Goal: Complete application form: Complete application form

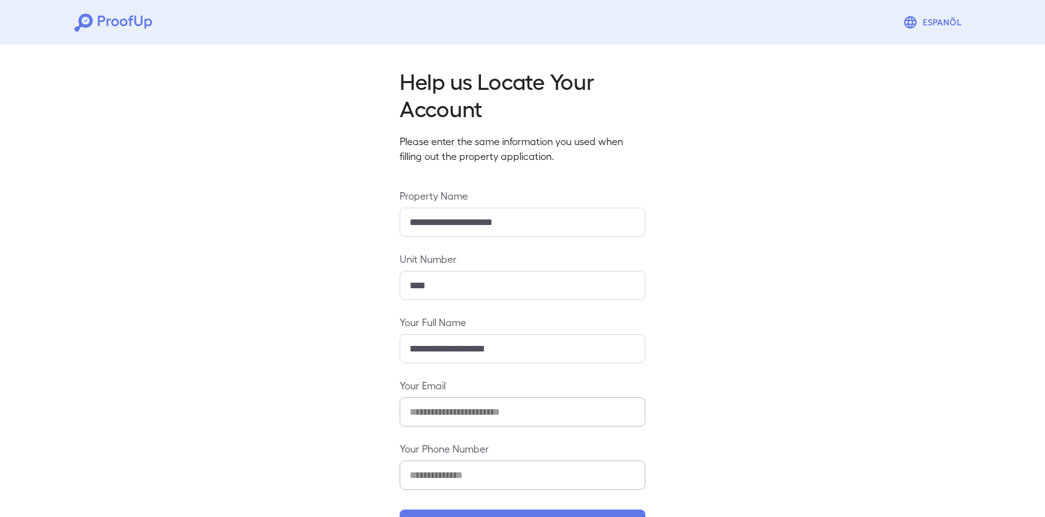
scroll to position [44, 0]
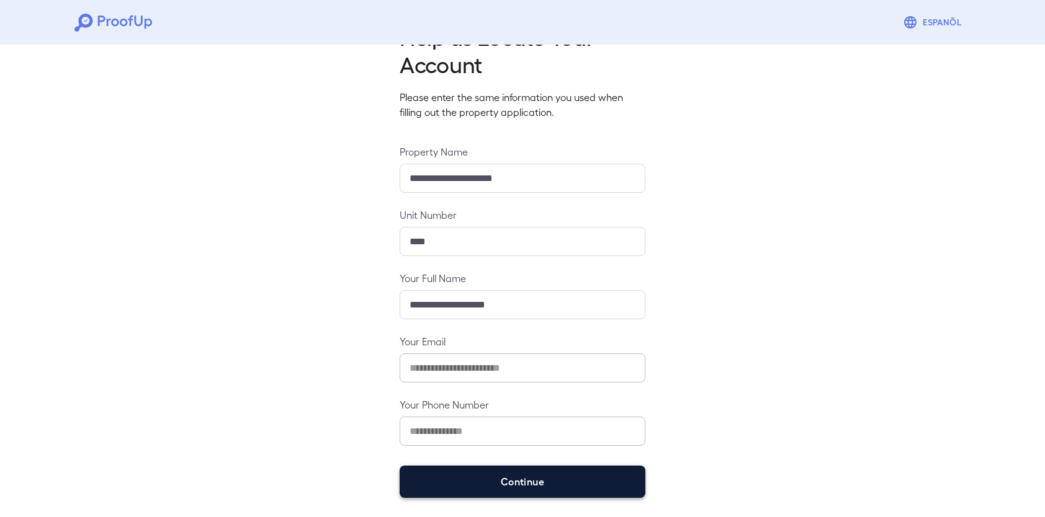
click at [564, 488] on button "Continue" at bounding box center [522, 482] width 246 height 32
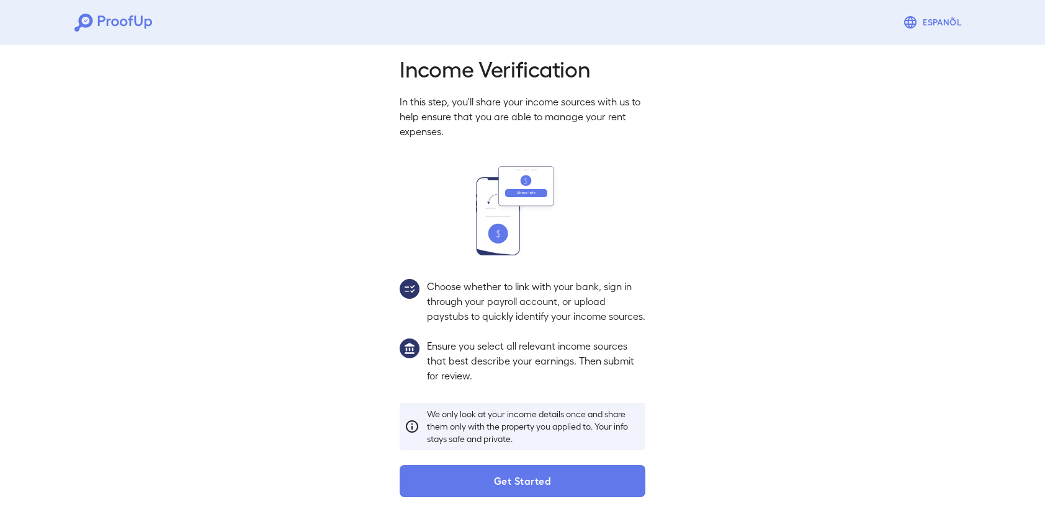
scroll to position [27, 0]
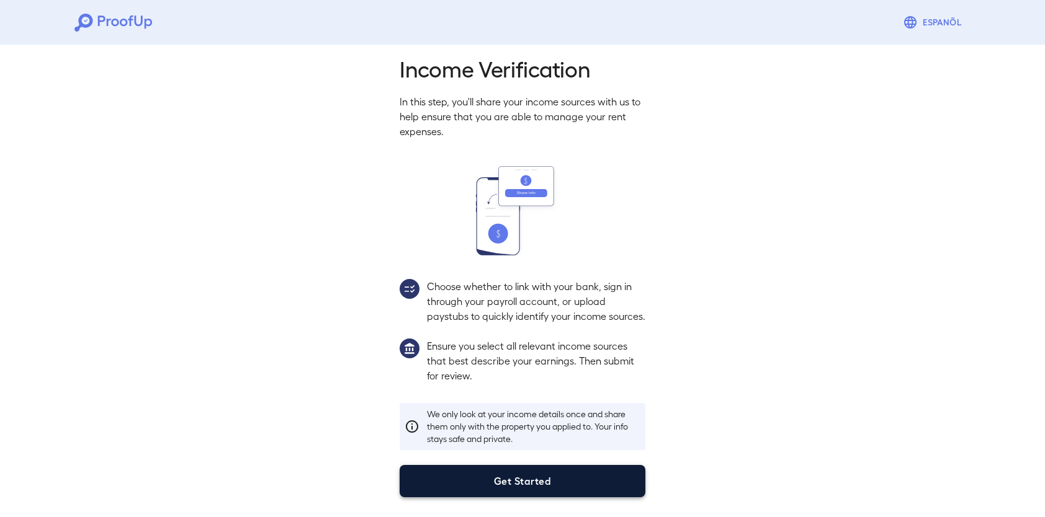
click at [551, 489] on button "Get Started" at bounding box center [522, 481] width 246 height 32
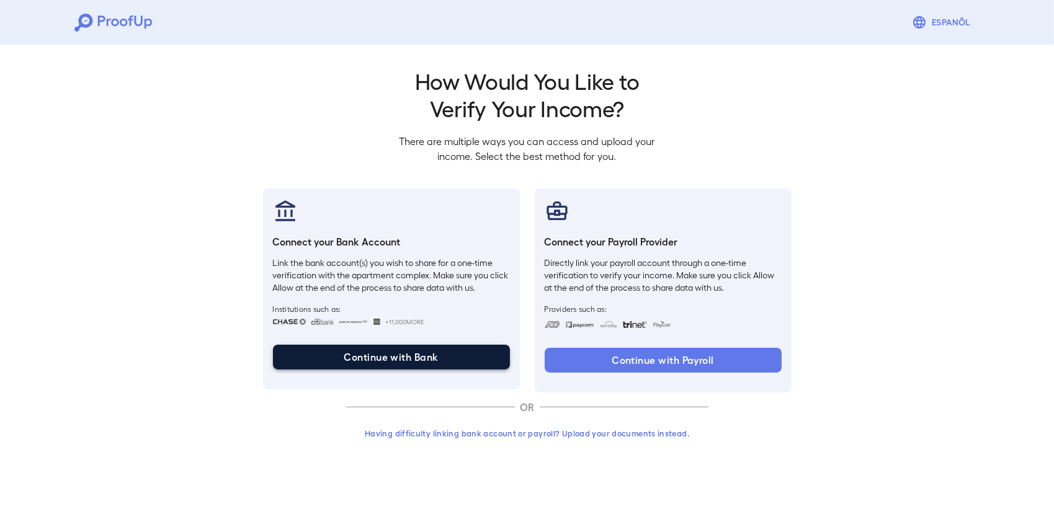
click at [411, 363] on button "Continue with Bank" at bounding box center [391, 357] width 237 height 25
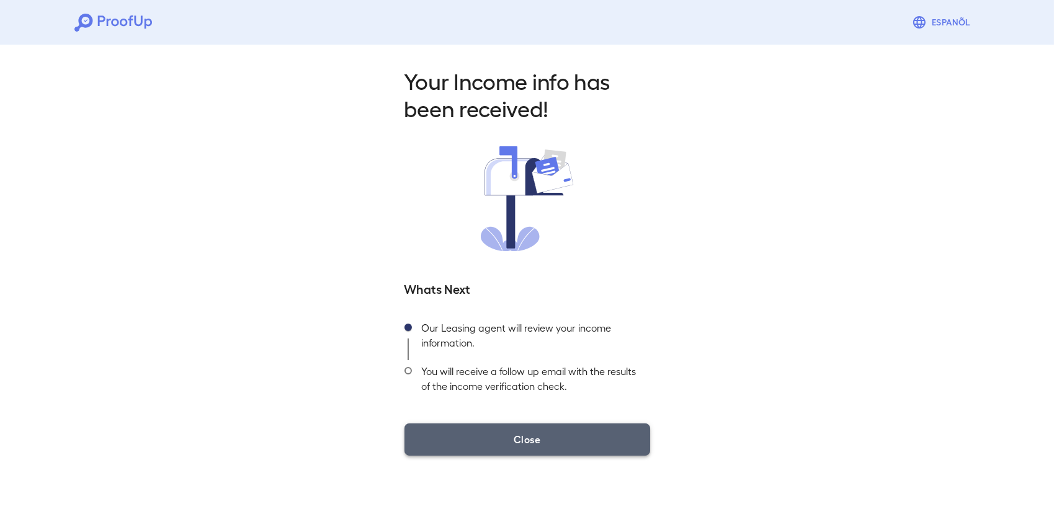
click at [617, 445] on button "Close" at bounding box center [527, 440] width 246 height 32
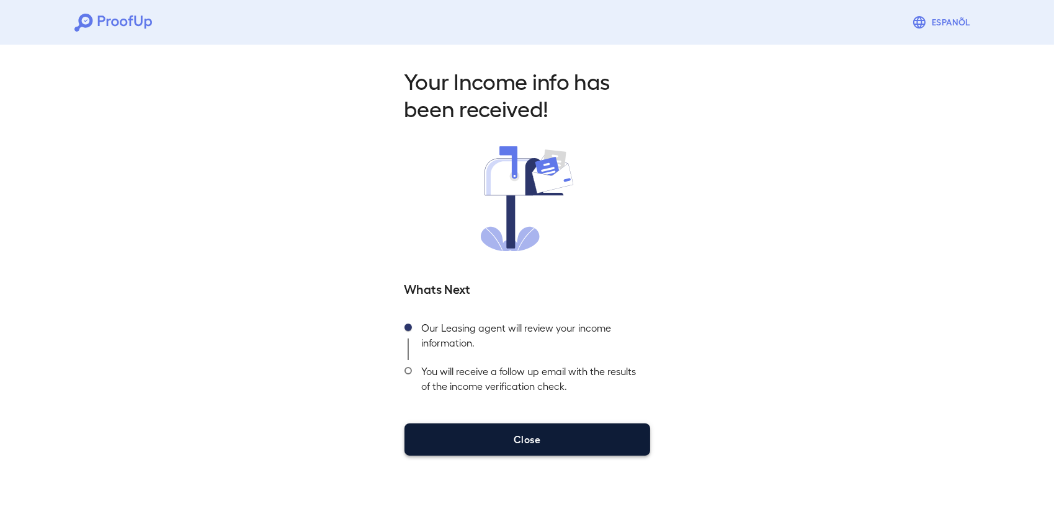
click at [576, 434] on button "Close" at bounding box center [527, 440] width 246 height 32
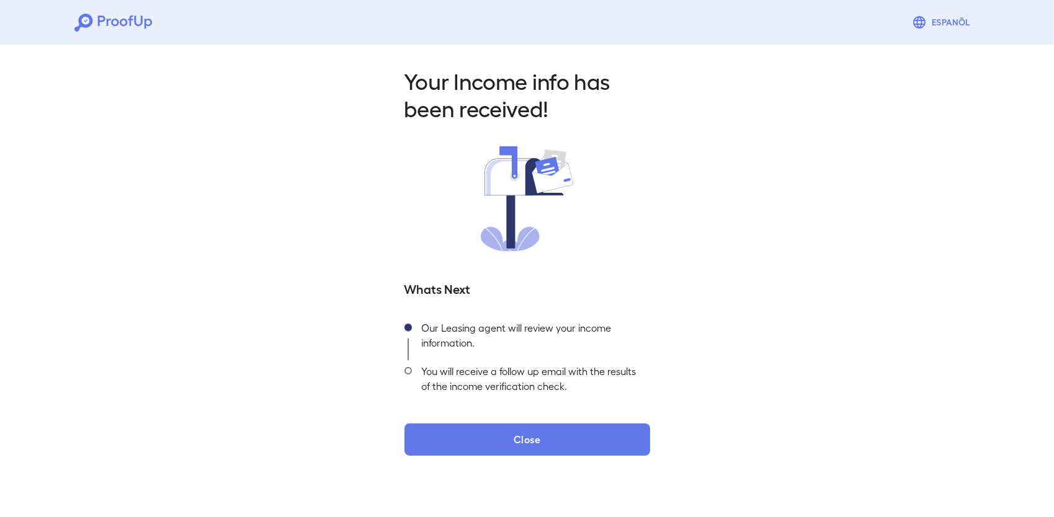
click at [372, 334] on div "Your Income info has been received! Whats Next Our Leasing agent will review yo…" at bounding box center [527, 258] width 1054 height 436
click at [632, 386] on div "You will receive a follow up email with the results of the income verification …" at bounding box center [531, 381] width 238 height 43
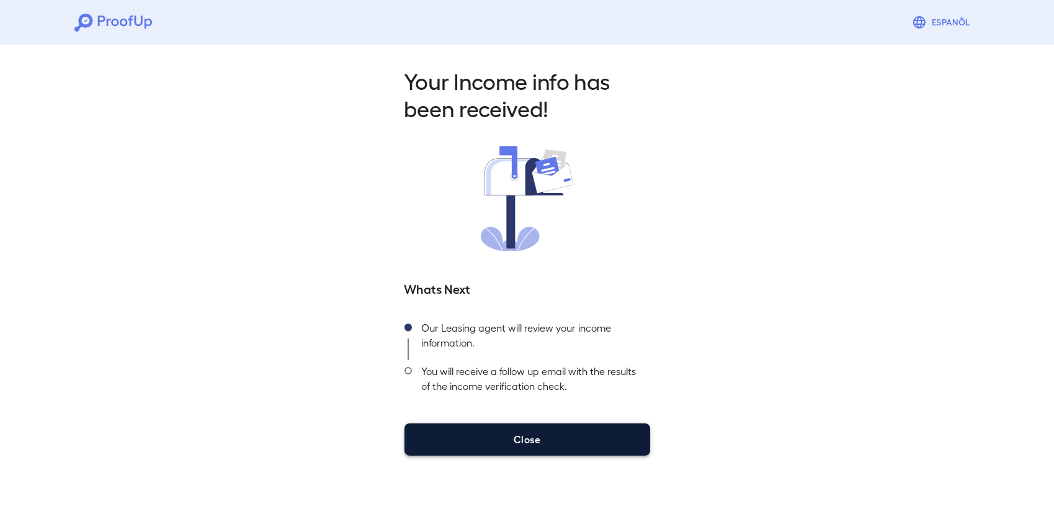
click at [513, 440] on button "Close" at bounding box center [527, 440] width 246 height 32
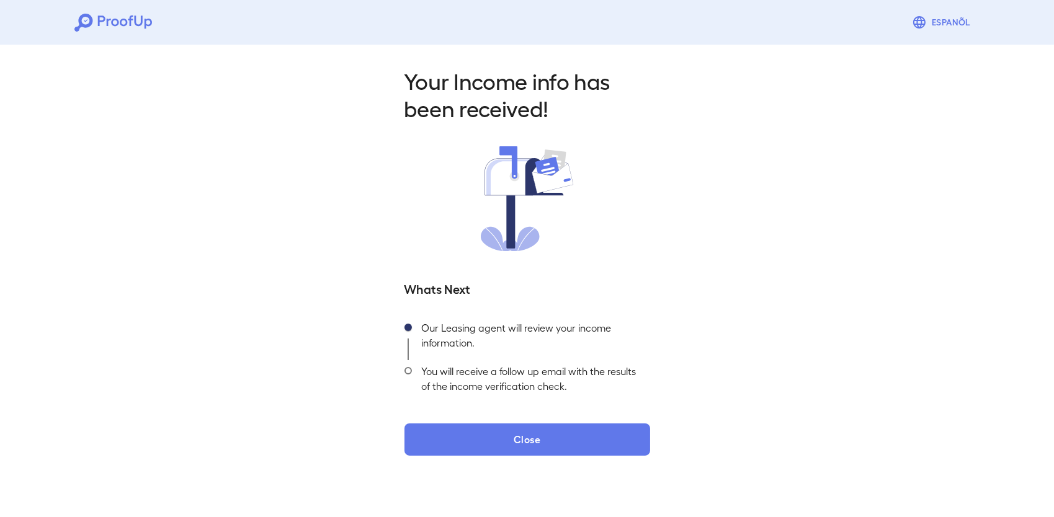
click at [671, 332] on div "Your Income info has been received! Whats Next Our Leasing agent will review yo…" at bounding box center [527, 258] width 1054 height 436
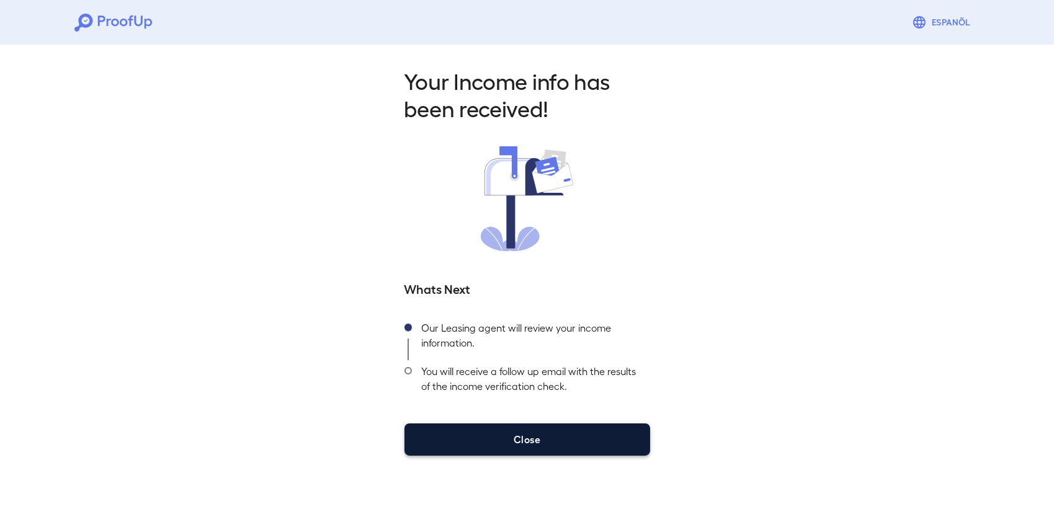
click at [572, 430] on button "Close" at bounding box center [527, 440] width 246 height 32
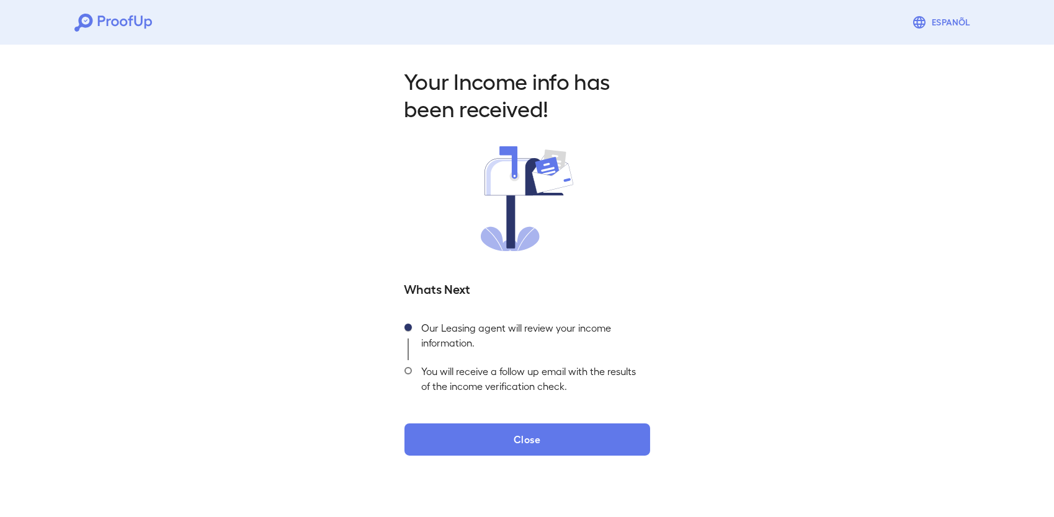
click at [678, 343] on div "Your Income info has been received! Whats Next Our Leasing agent will review yo…" at bounding box center [527, 258] width 1054 height 436
click at [679, 345] on div "Your Income info has been received! Whats Next Our Leasing agent will review yo…" at bounding box center [527, 258] width 1054 height 436
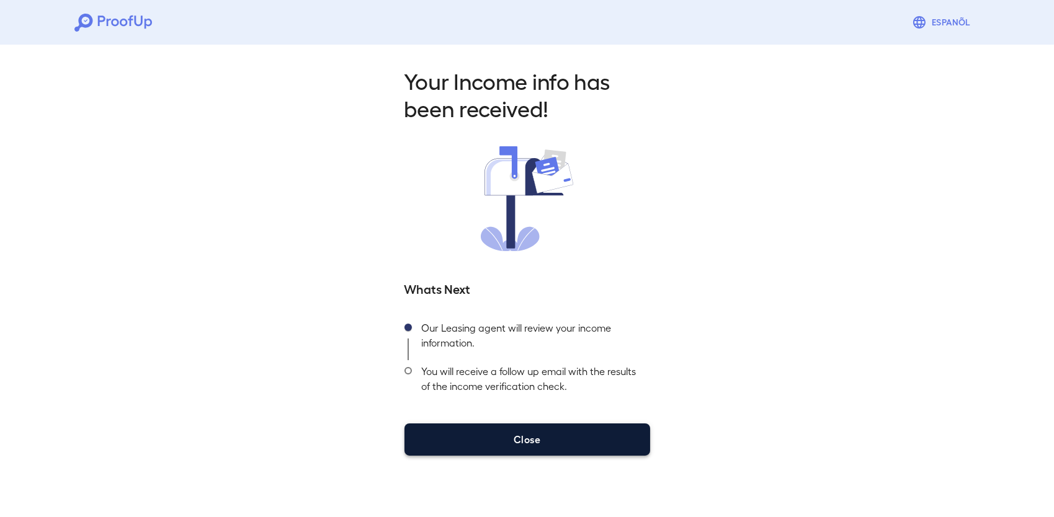
click at [576, 441] on button "Close" at bounding box center [527, 440] width 246 height 32
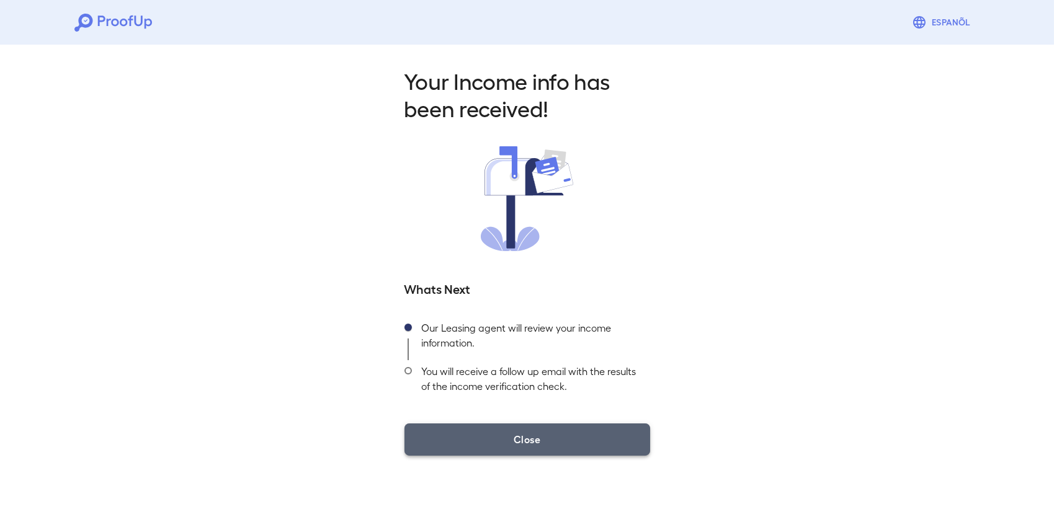
click at [576, 441] on button "Close" at bounding box center [527, 440] width 246 height 32
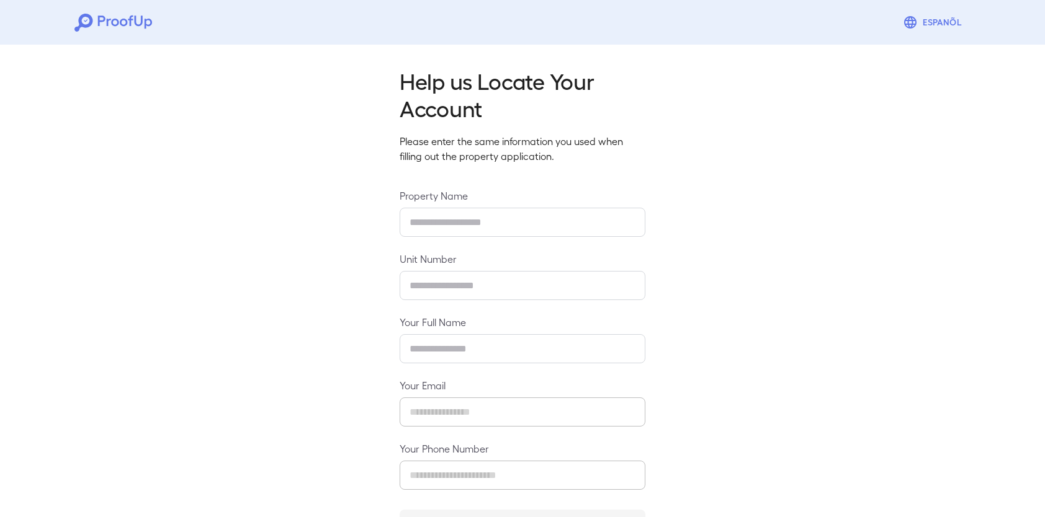
type input "**********"
type input "****"
type input "**********"
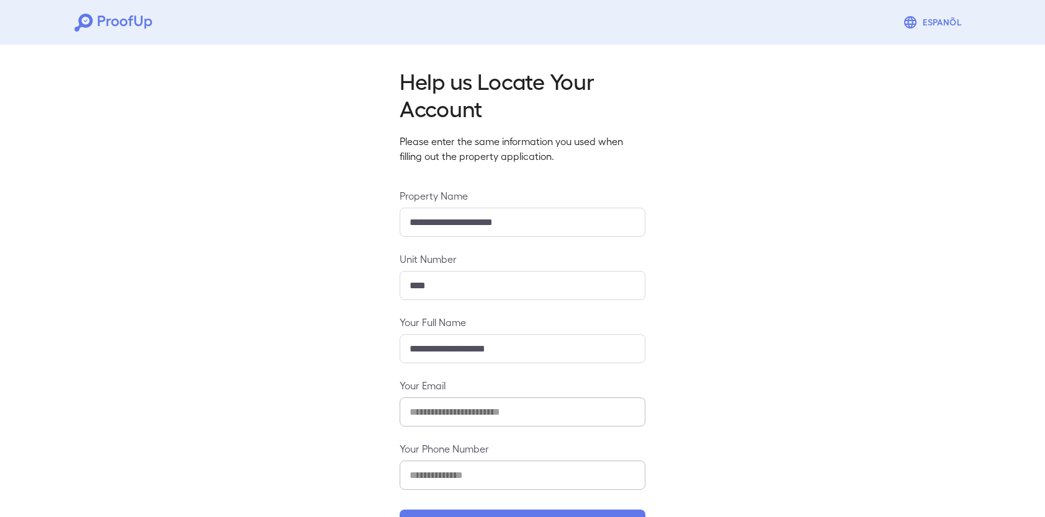
scroll to position [44, 0]
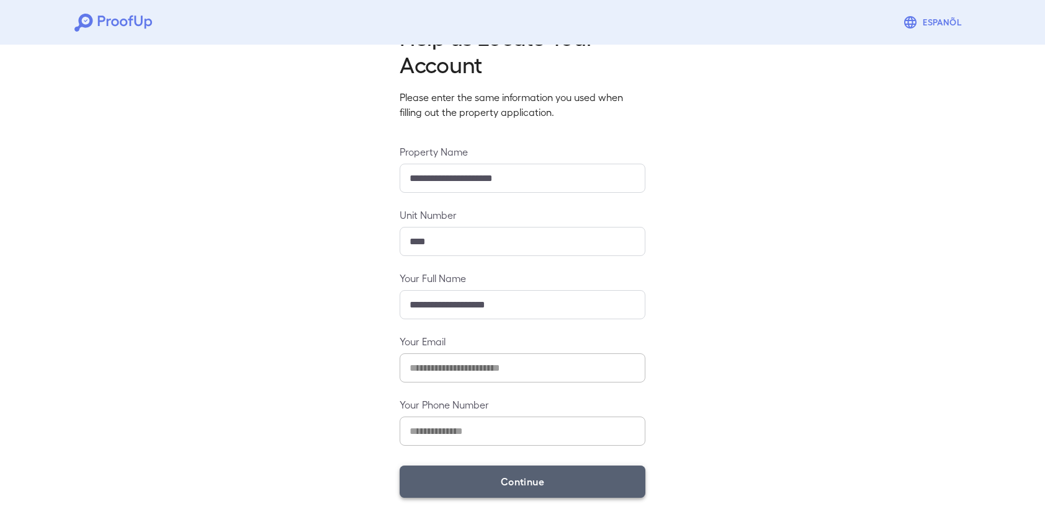
click at [529, 483] on button "Continue" at bounding box center [522, 482] width 246 height 32
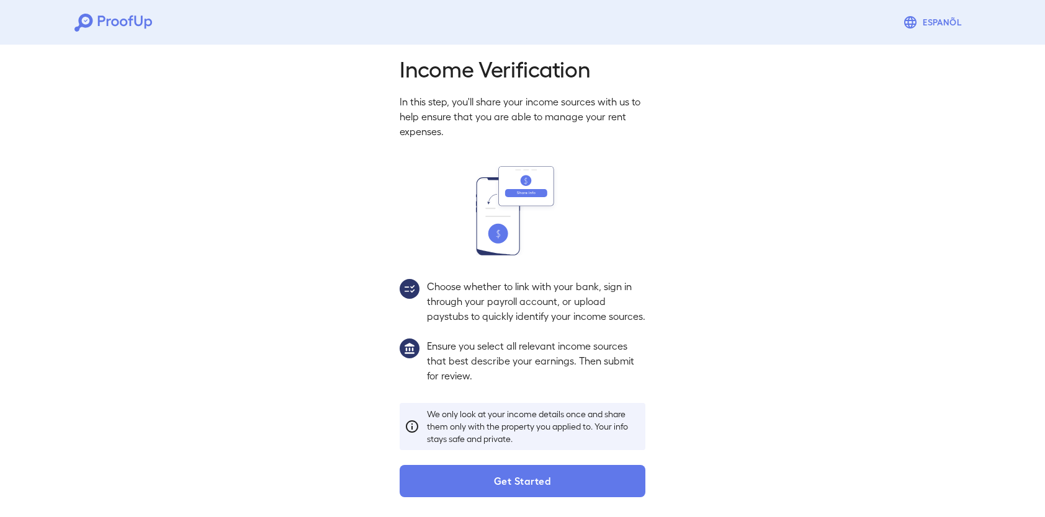
scroll to position [27, 0]
click at [558, 493] on button "Get Started" at bounding box center [522, 481] width 246 height 32
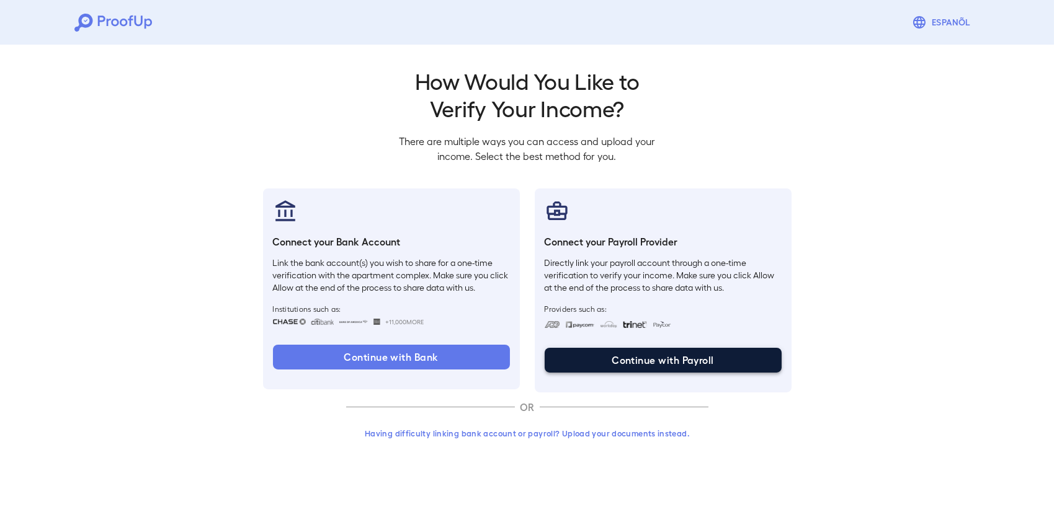
click at [675, 364] on button "Continue with Payroll" at bounding box center [663, 360] width 237 height 25
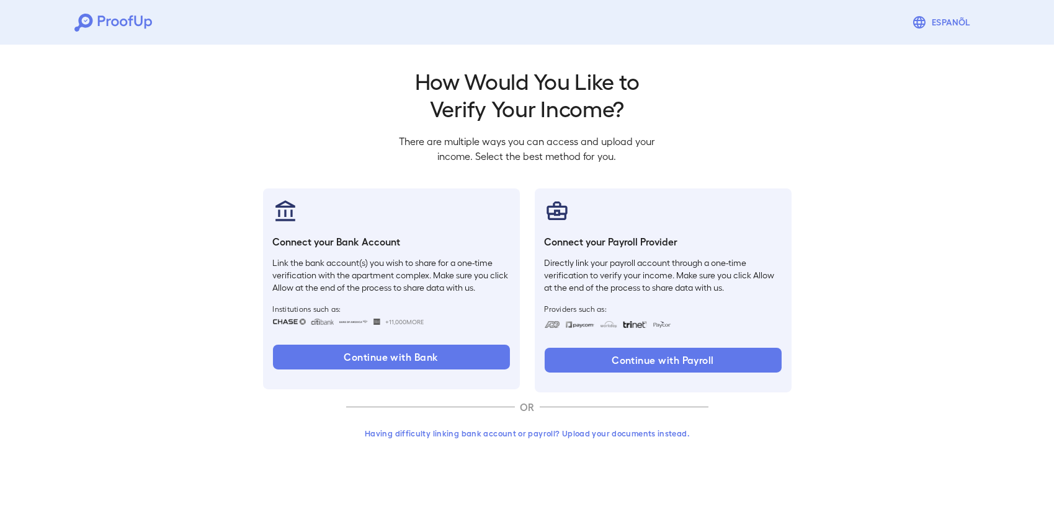
click at [563, 434] on button "Having difficulty linking bank account or payroll? Upload your documents instea…" at bounding box center [527, 433] width 362 height 22
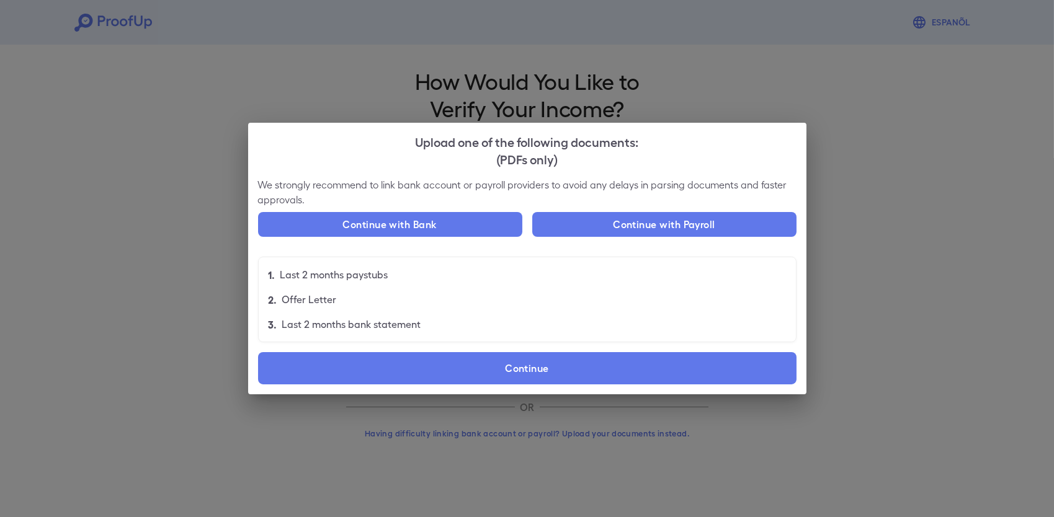
click at [347, 352] on div "We strongly recommend to link bank account or payroll providers to avoid any de…" at bounding box center [527, 285] width 558 height 217
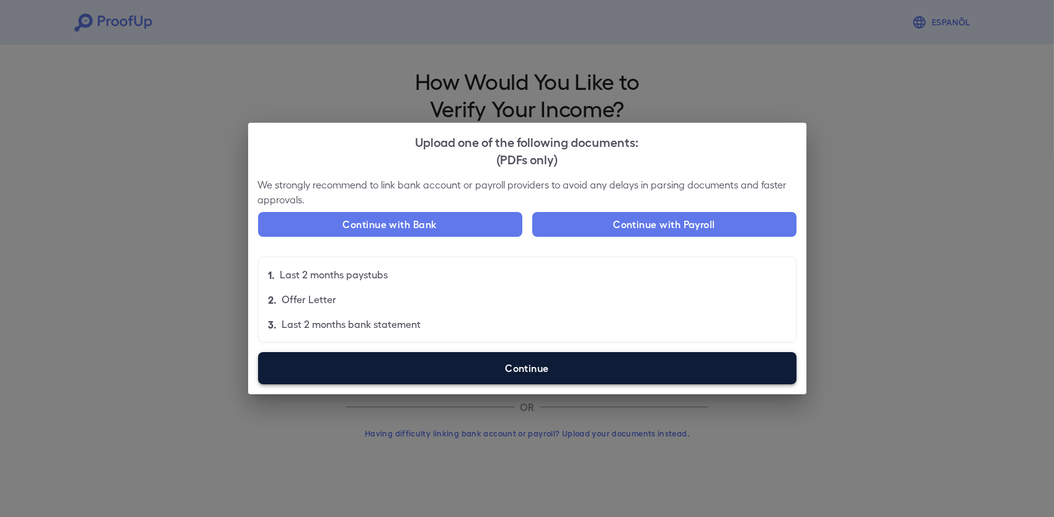
click at [349, 363] on label "Continue" at bounding box center [527, 368] width 538 height 32
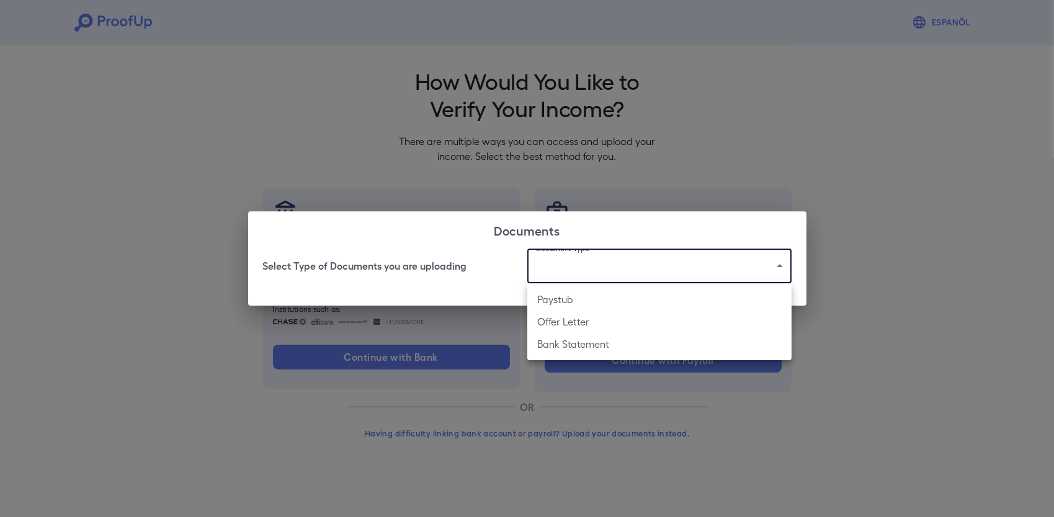
click at [571, 268] on body "Espanõl Go back How Would You Like to Verify Your Income? There are multiple wa…" at bounding box center [527, 237] width 1054 height 474
click at [553, 296] on li "Paystub" at bounding box center [659, 299] width 264 height 22
type input "*******"
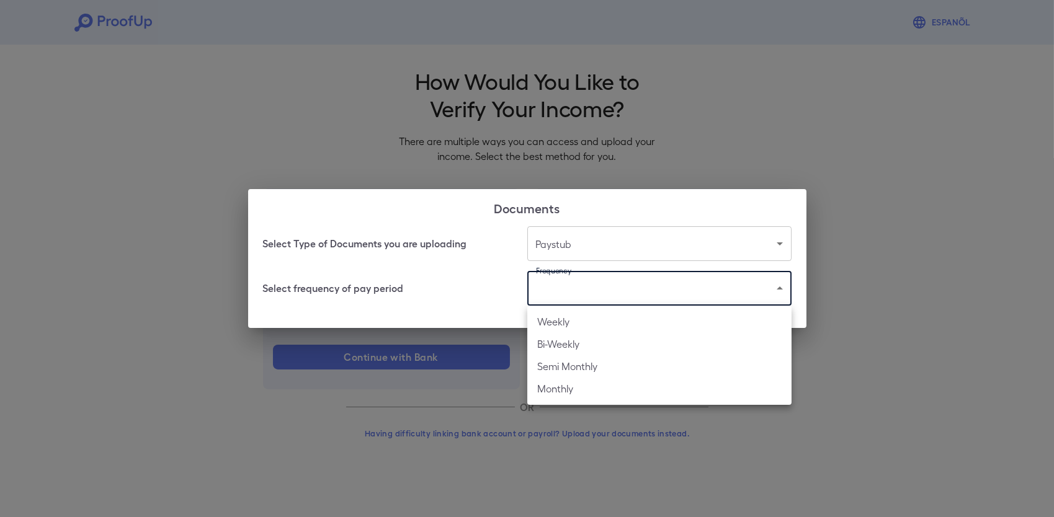
click at [563, 290] on body "Espanõl Go back How Would You Like to Verify Your Income? There are multiple wa…" at bounding box center [527, 237] width 1054 height 474
click at [553, 336] on li "Bi-Weekly" at bounding box center [659, 344] width 264 height 22
type input "*********"
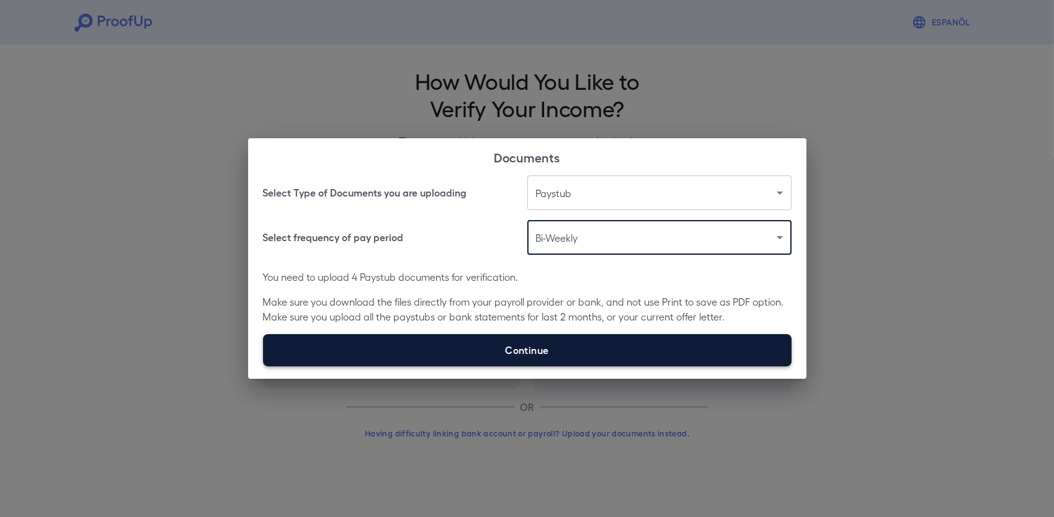
click at [551, 353] on label "Continue" at bounding box center [527, 350] width 528 height 32
click at [264, 366] on input "Continue" at bounding box center [263, 366] width 1 height 1
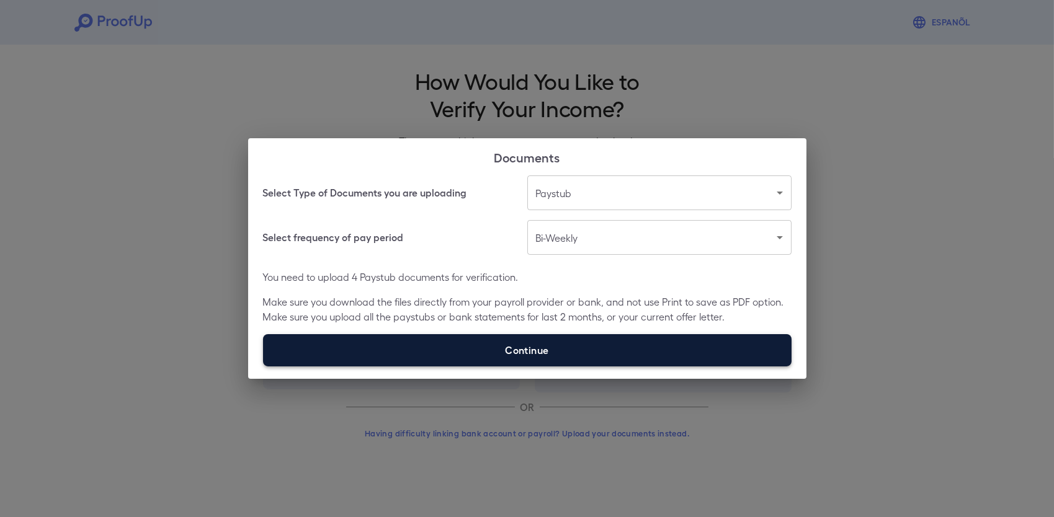
click at [530, 357] on label "Continue" at bounding box center [527, 350] width 528 height 32
click at [264, 366] on input "Continue" at bounding box center [263, 366] width 1 height 1
type input "**********"
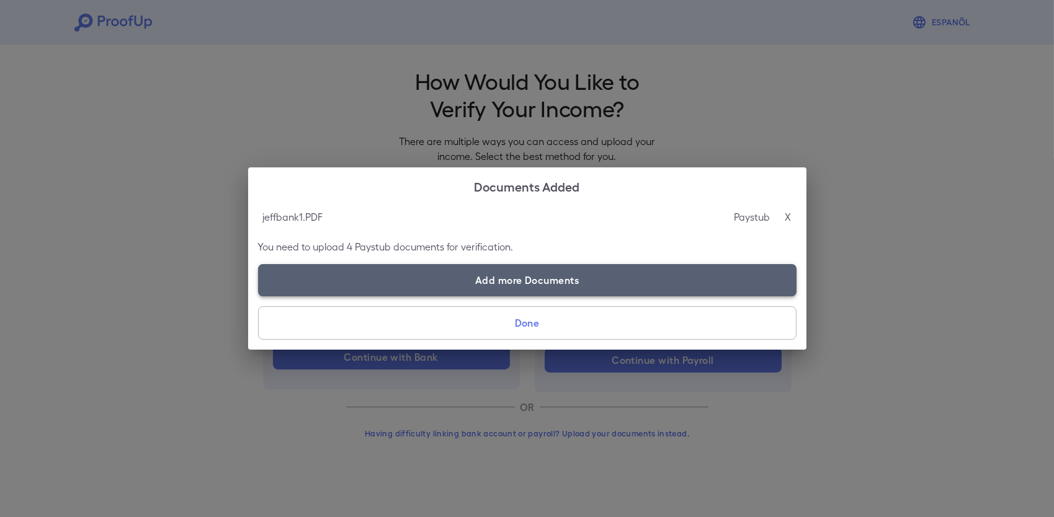
click at [533, 267] on label "Add more Documents" at bounding box center [527, 280] width 538 height 32
click at [259, 296] on input "Add more Documents" at bounding box center [258, 296] width 1 height 1
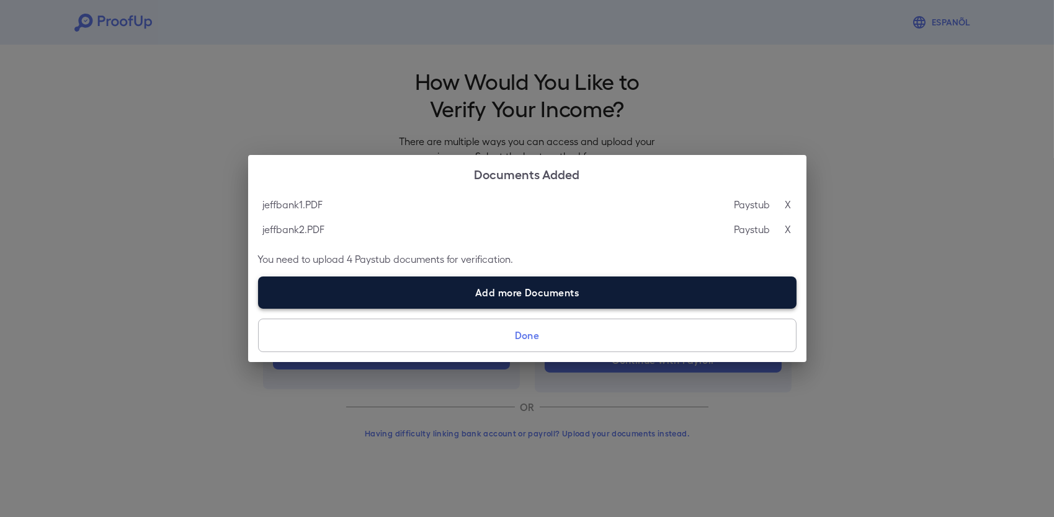
click at [551, 280] on label "Add more Documents" at bounding box center [527, 293] width 538 height 32
click at [259, 308] on input "Add more Documents" at bounding box center [258, 308] width 1 height 1
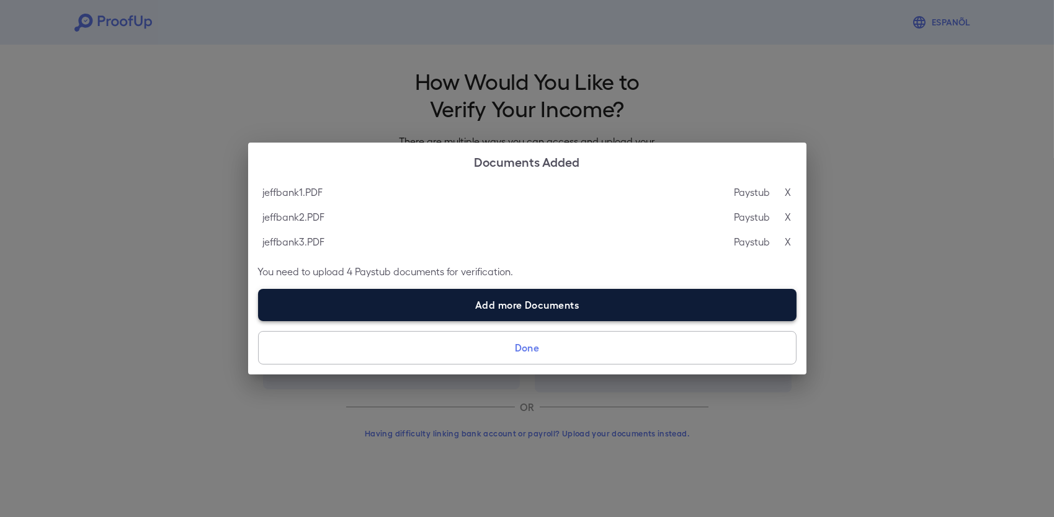
click at [495, 296] on label "Add more Documents" at bounding box center [527, 305] width 538 height 32
click at [259, 321] on input "Add more Documents" at bounding box center [258, 321] width 1 height 1
type input "**********"
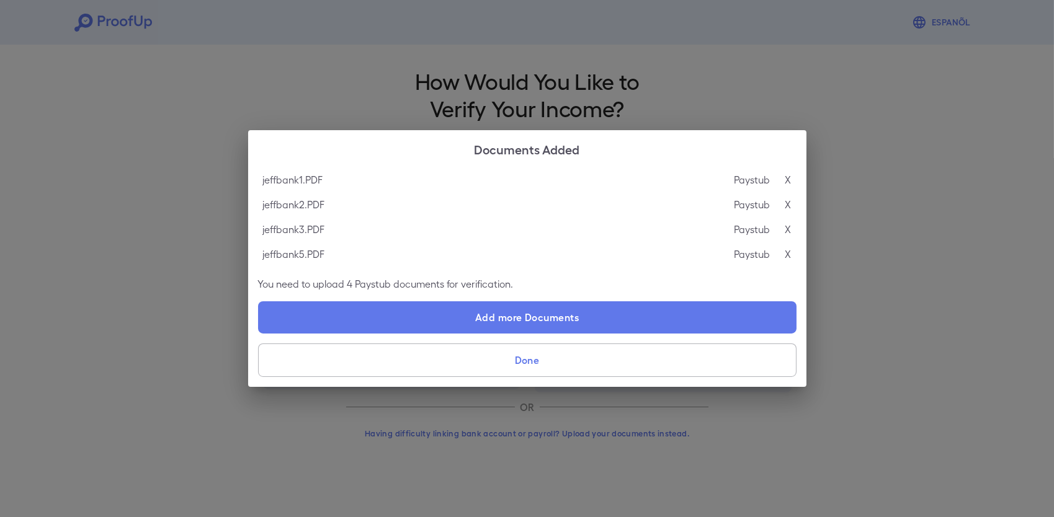
click at [566, 354] on button "Done" at bounding box center [527, 360] width 538 height 33
click at [564, 363] on button "Done" at bounding box center [527, 360] width 538 height 33
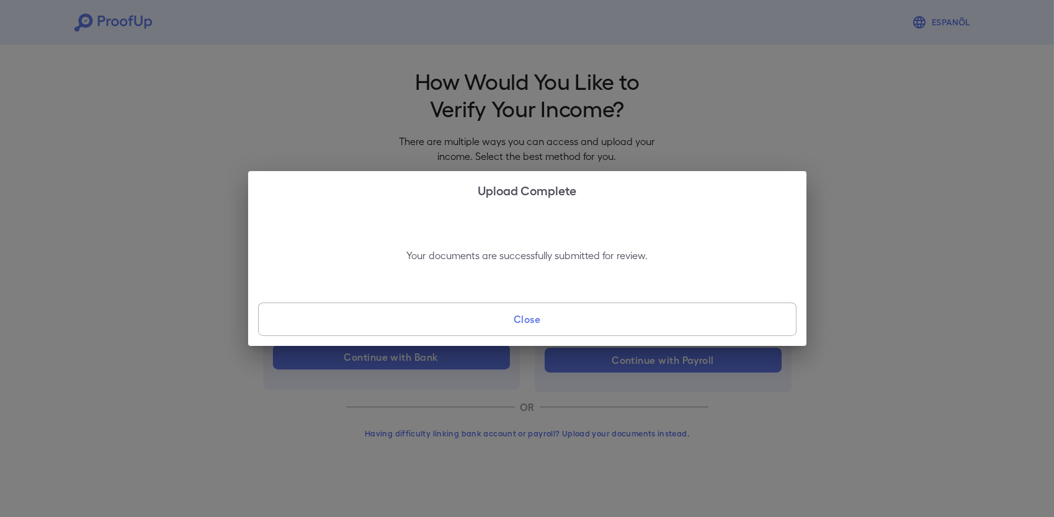
click at [521, 316] on button "Close" at bounding box center [527, 319] width 538 height 33
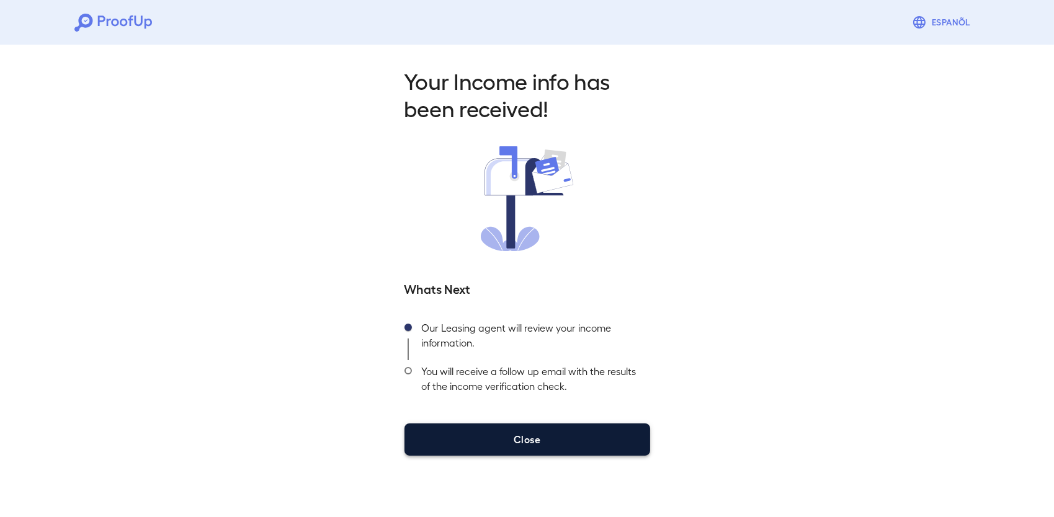
click at [479, 424] on button "Close" at bounding box center [527, 440] width 246 height 32
click at [432, 448] on button "Close" at bounding box center [527, 440] width 246 height 32
